Goal: Book appointment/travel/reservation

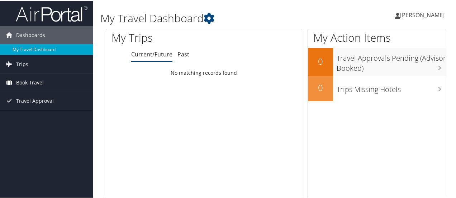
click at [39, 80] on span "Book Travel" at bounding box center [30, 82] width 28 height 18
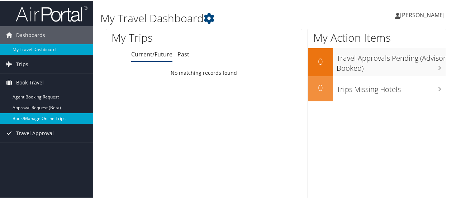
click at [39, 121] on link "Book/Manage Online Trips" at bounding box center [46, 117] width 93 height 11
